Goal: Information Seeking & Learning: Learn about a topic

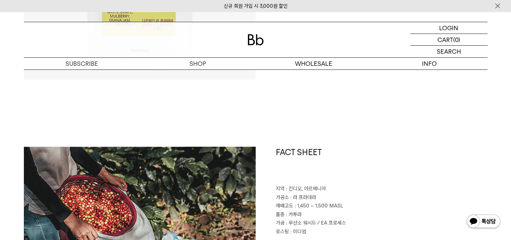
scroll to position [314, 0]
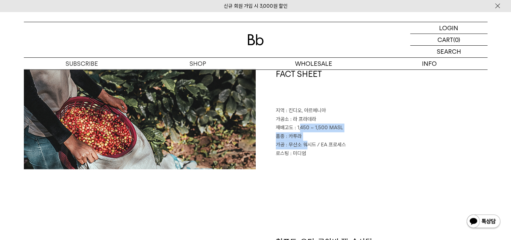
drag, startPoint x: 300, startPoint y: 129, endPoint x: 306, endPoint y: 149, distance: 19.9
click at [306, 149] on div "FACT SHEET 지역 : [GEOGRAPHIC_DATA], [GEOGRAPHIC_DATA] 가공소 : 라 프라데라 재배고도 : 1,450 …" at bounding box center [372, 119] width 232 height 101
click at [306, 149] on p "가공 : 무산소 워시드 / EA 프로세스" at bounding box center [382, 145] width 212 height 9
drag, startPoint x: 331, startPoint y: 148, endPoint x: 324, endPoint y: 149, distance: 7.1
click at [326, 148] on p "가공 : 무산소 워시드 / EA 프로세스" at bounding box center [382, 145] width 212 height 9
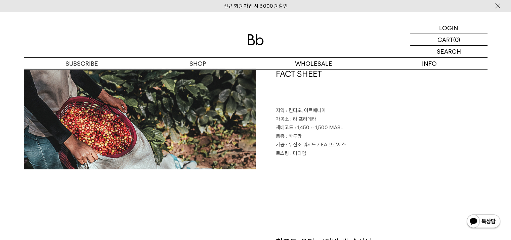
click at [324, 149] on p "가공 : 무산소 워시드 / EA 프로세스" at bounding box center [382, 145] width 212 height 9
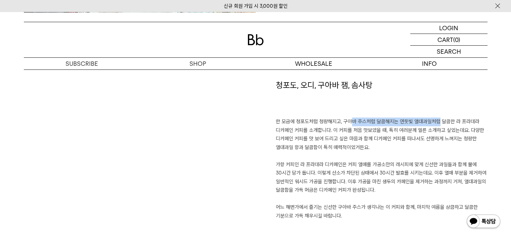
drag, startPoint x: 366, startPoint y: 123, endPoint x: 431, endPoint y: 123, distance: 64.9
click at [431, 123] on p "한 모금에 청포도처럼 청량해지고, 구아바 주스처럼 달콤해지는 연둣빛 열대과일처럼 달콤한 라 프라데라 디카페인 커피를 소개합니다. 이 커피를 처…" at bounding box center [382, 169] width 212 height 103
click at [370, 129] on p "한 모금에 청포도처럼 청량해지고, 구아바 주스처럼 달콤해지는 연둣빛 열대과일처럼 달콤한 라 프라데라 디카페인 커피를 소개합니다. 이 커피를 처…" at bounding box center [382, 169] width 212 height 103
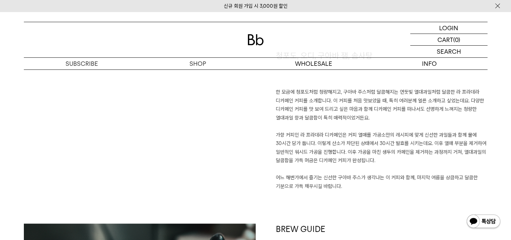
scroll to position [505, 0]
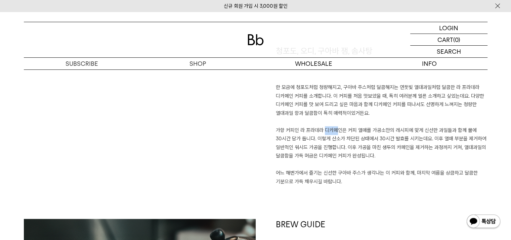
drag, startPoint x: 317, startPoint y: 132, endPoint x: 339, endPoint y: 130, distance: 21.9
click at [337, 131] on p "한 모금에 청포도처럼 청량해지고, 구아바 주스처럼 달콤해지는 연둣빛 열대과일처럼 달콤한 라 프라데라 디카페인 커피를 소개합니다. 이 커피를 처…" at bounding box center [382, 134] width 212 height 103
click at [371, 147] on p "한 모금에 청포도처럼 청량해지고, 구아바 주스처럼 달콤해지는 연둣빛 열대과일처럼 달콤한 라 프라데라 디카페인 커피를 소개합니다. 이 커피를 처…" at bounding box center [382, 134] width 212 height 103
drag, startPoint x: 409, startPoint y: 131, endPoint x: 443, endPoint y: 131, distance: 34.0
click at [443, 131] on p "한 모금에 청포도처럼 청량해지고, 구아바 주스처럼 달콤해지는 연둣빛 열대과일처럼 달콤한 라 프라데라 디카페인 커피를 소개합니다. 이 커피를 처…" at bounding box center [382, 134] width 212 height 103
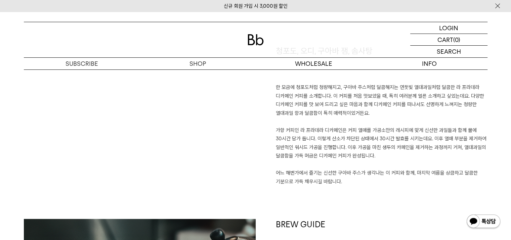
click at [408, 121] on p "한 모금에 청포도처럼 청량해지고, 구아바 주스처럼 달콤해지는 연둣빛 열대과일처럼 달콤한 라 프라데라 디카페인 커피를 소개합니다. 이 커피를 처…" at bounding box center [382, 134] width 212 height 103
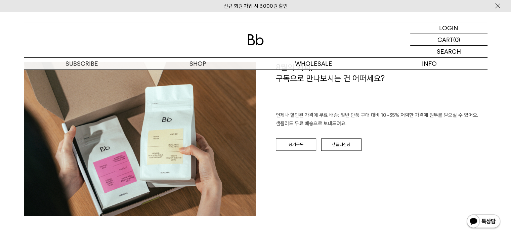
scroll to position [970, 0]
